Goal: Information Seeking & Learning: Learn about a topic

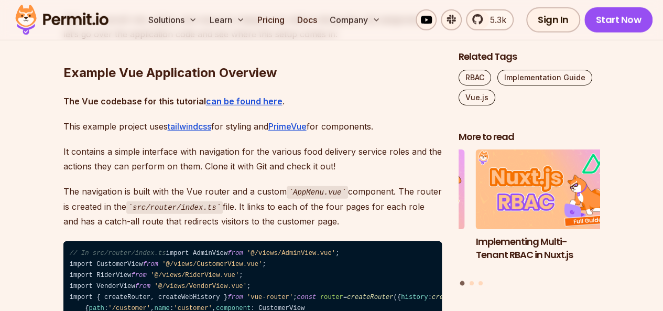
scroll to position [1626, 0]
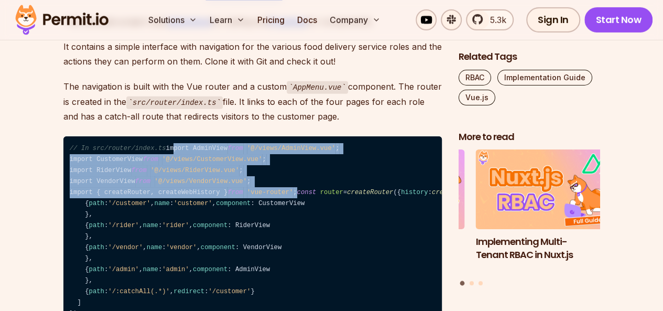
drag, startPoint x: 314, startPoint y: 199, endPoint x: 63, endPoint y: 155, distance: 255.0
click at [63, 155] on code "// In src/router/index.ts import AdminView from '@/views/AdminView.vue' ; impor…" at bounding box center [252, 241] width 379 height 211
click at [311, 183] on code "// In src/router/index.ts import AdminView from '@/views/AdminView.vue' ; impor…" at bounding box center [252, 241] width 379 height 211
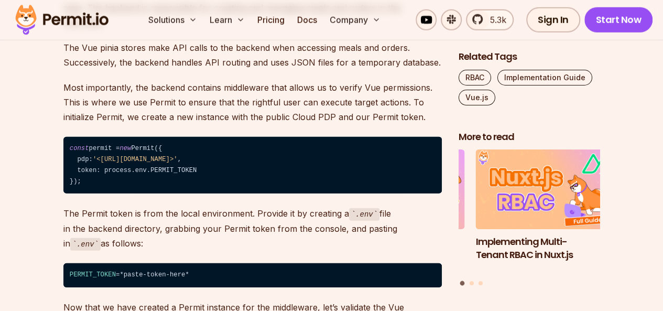
scroll to position [5558, 0]
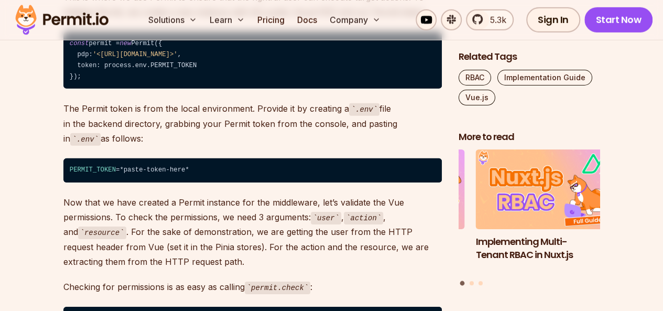
drag, startPoint x: 305, startPoint y: 156, endPoint x: 55, endPoint y: 160, distance: 250.2
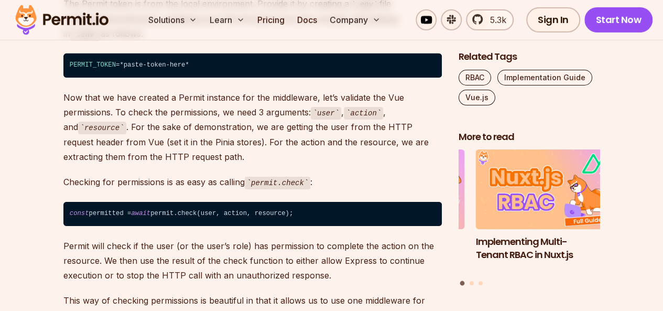
scroll to position [5873, 0]
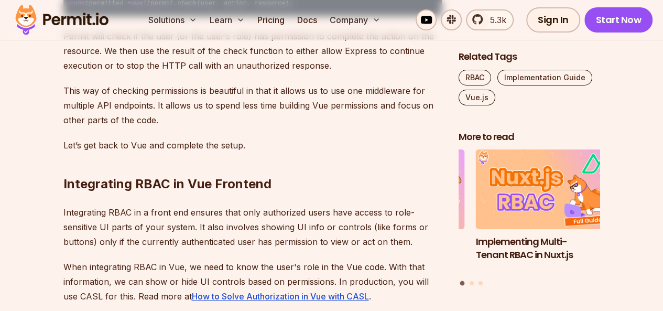
drag, startPoint x: 104, startPoint y: 170, endPoint x: 73, endPoint y: 130, distance: 51.3
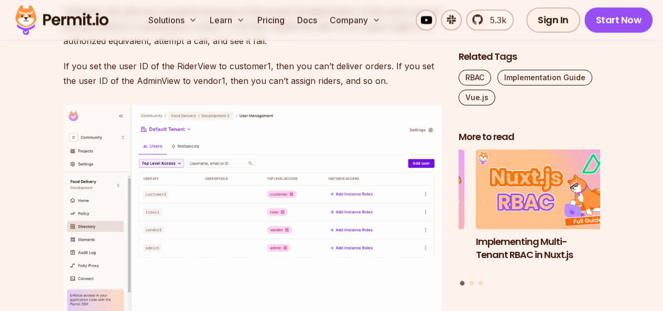
scroll to position [6607, 0]
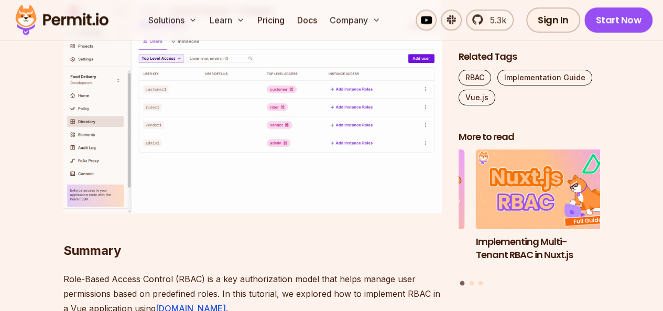
drag, startPoint x: 97, startPoint y: 167, endPoint x: 69, endPoint y: 120, distance: 55.0
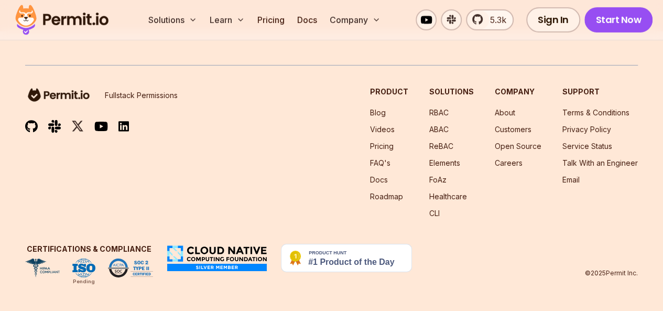
scroll to position [7394, 0]
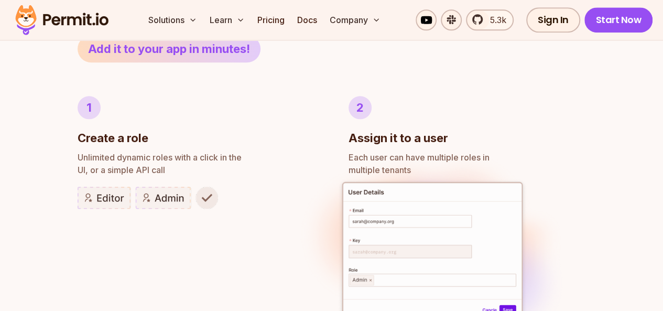
scroll to position [524, 0]
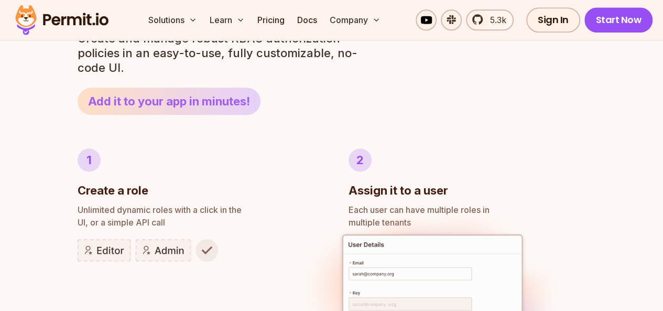
click at [193, 99] on link "Add it to your app in minutes!" at bounding box center [169, 101] width 183 height 27
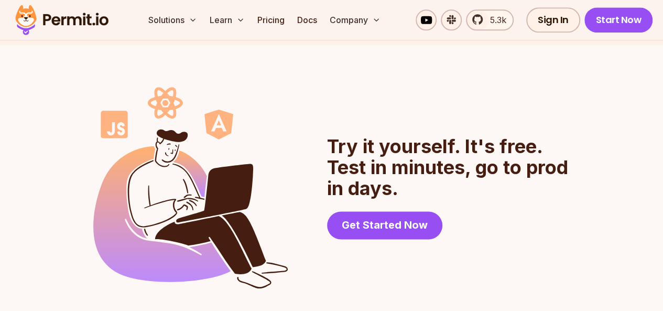
scroll to position [2779, 0]
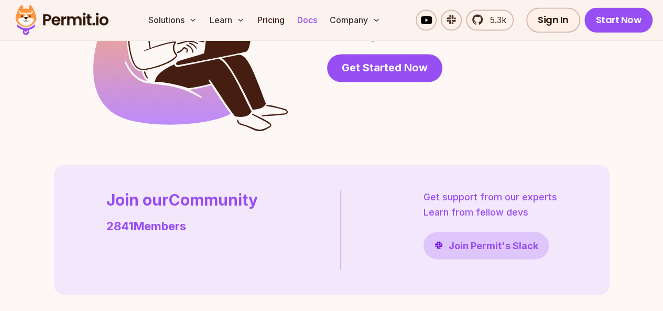
click at [310, 25] on link "Docs" at bounding box center [307, 19] width 28 height 21
